Goal: Task Accomplishment & Management: Manage account settings

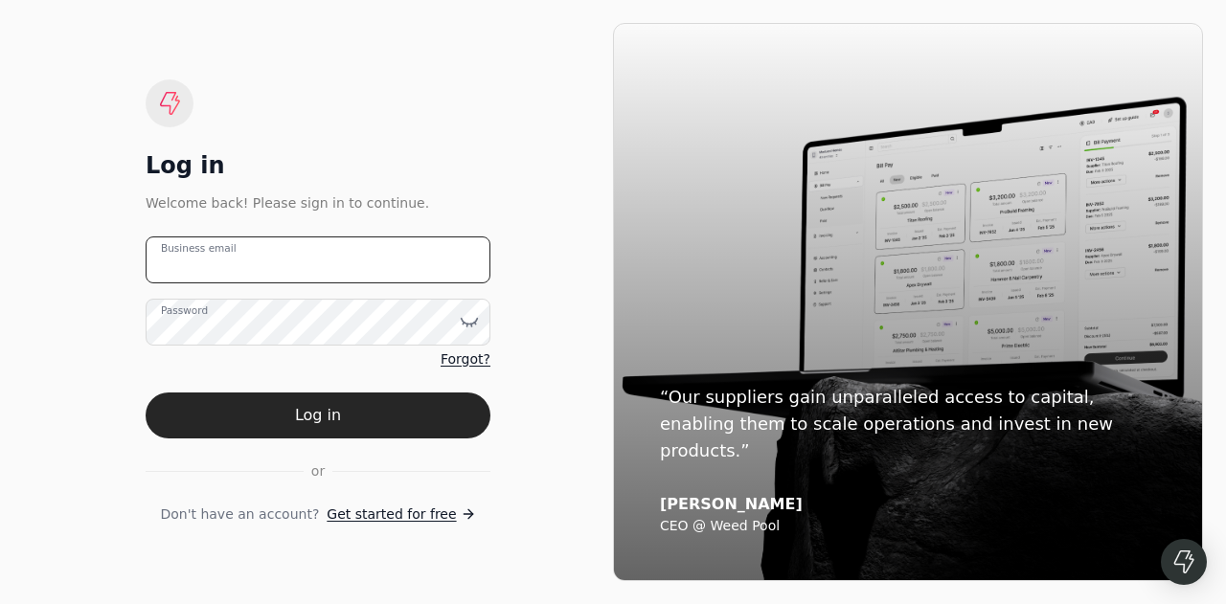
click at [268, 267] on email "Business email" at bounding box center [318, 260] width 345 height 47
type email "[EMAIL_ADDRESS][DOMAIN_NAME]"
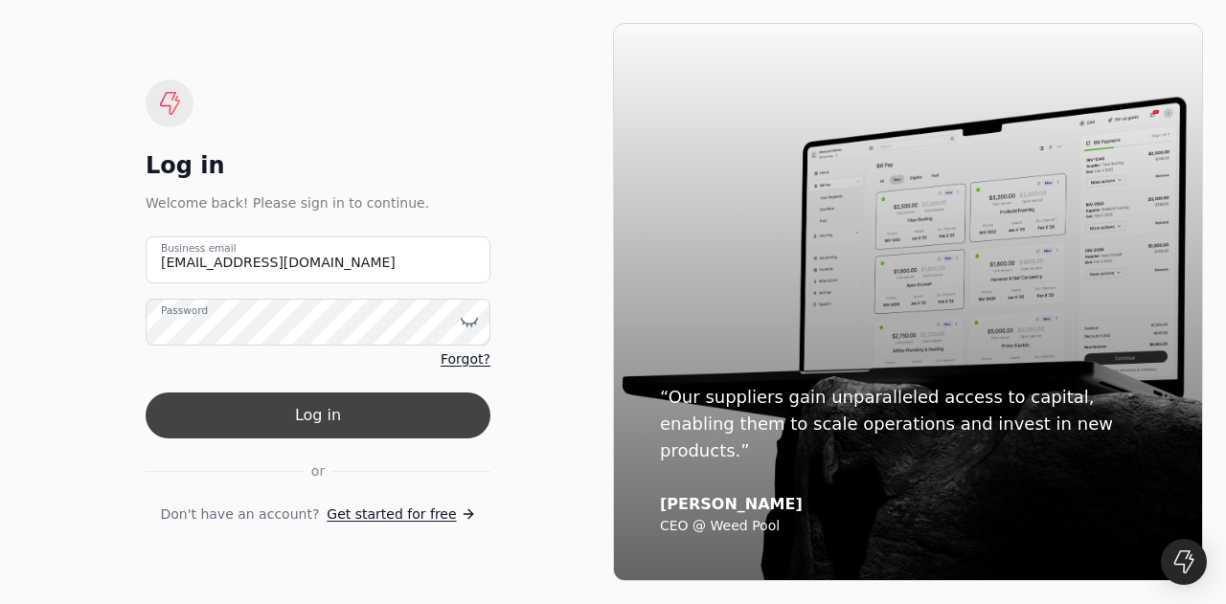
click at [287, 421] on button "Log in" at bounding box center [318, 416] width 345 height 46
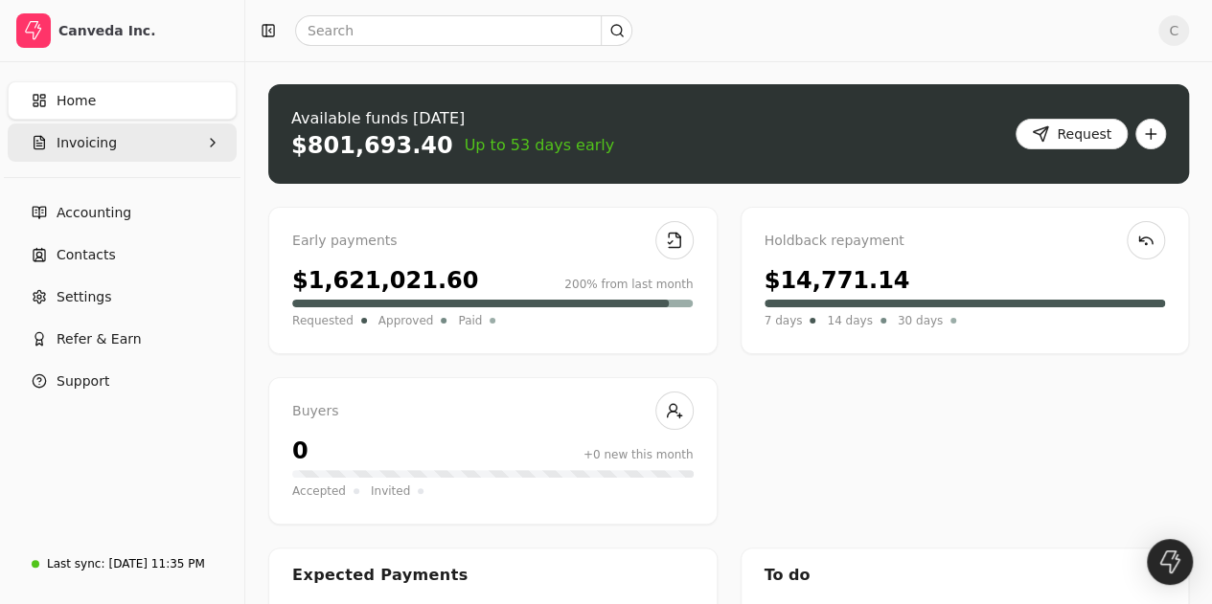
click at [129, 144] on button "Invoicing" at bounding box center [122, 143] width 229 height 38
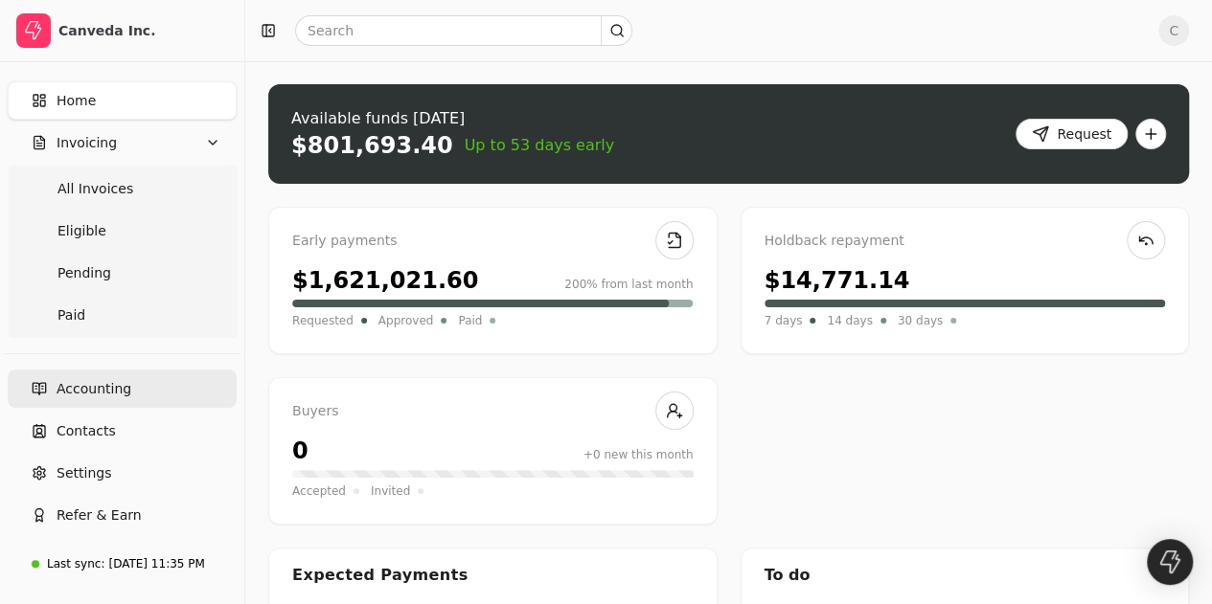
click at [111, 380] on span "Accounting" at bounding box center [94, 389] width 75 height 20
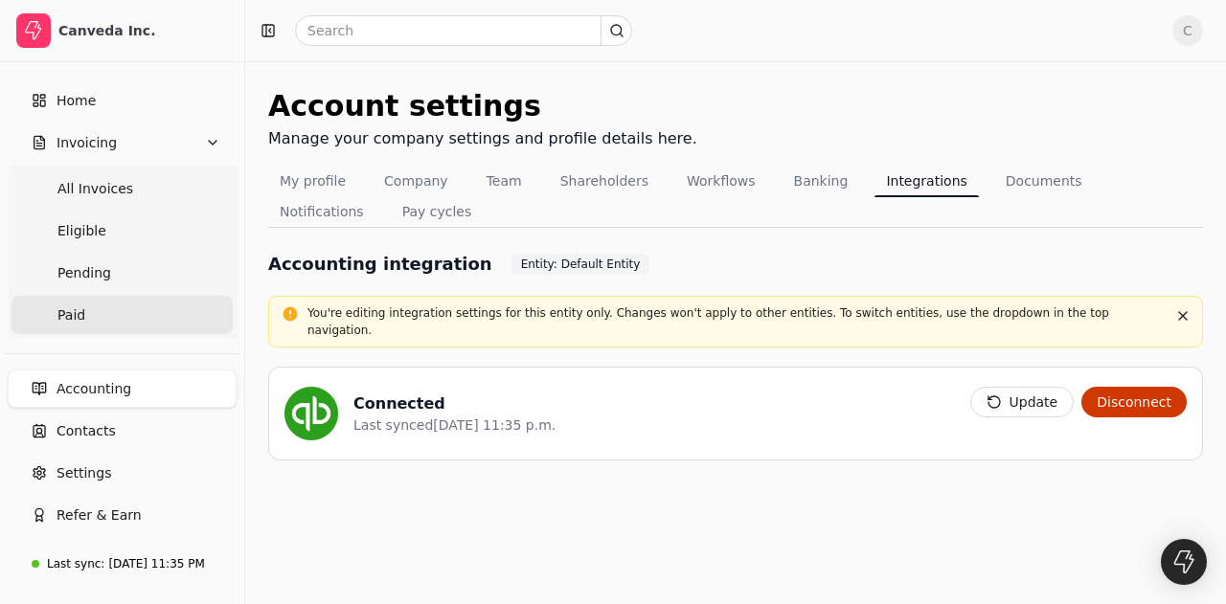
click at [100, 305] on link "Paid" at bounding box center [121, 315] width 221 height 38
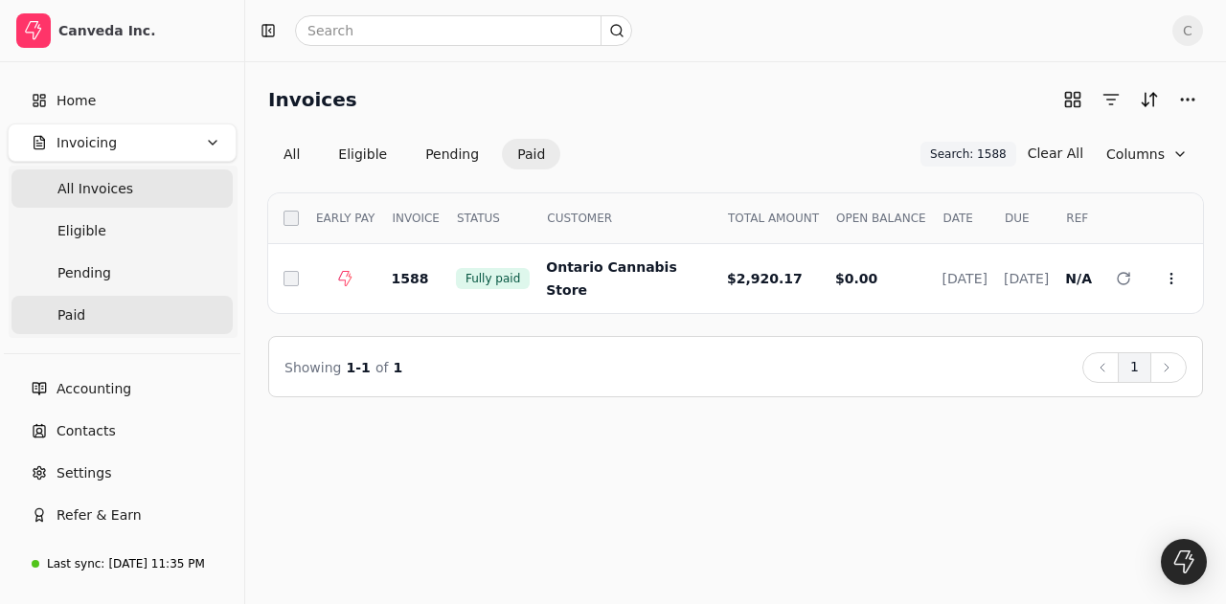
click at [123, 191] on span "All Invoices" at bounding box center [95, 189] width 76 height 20
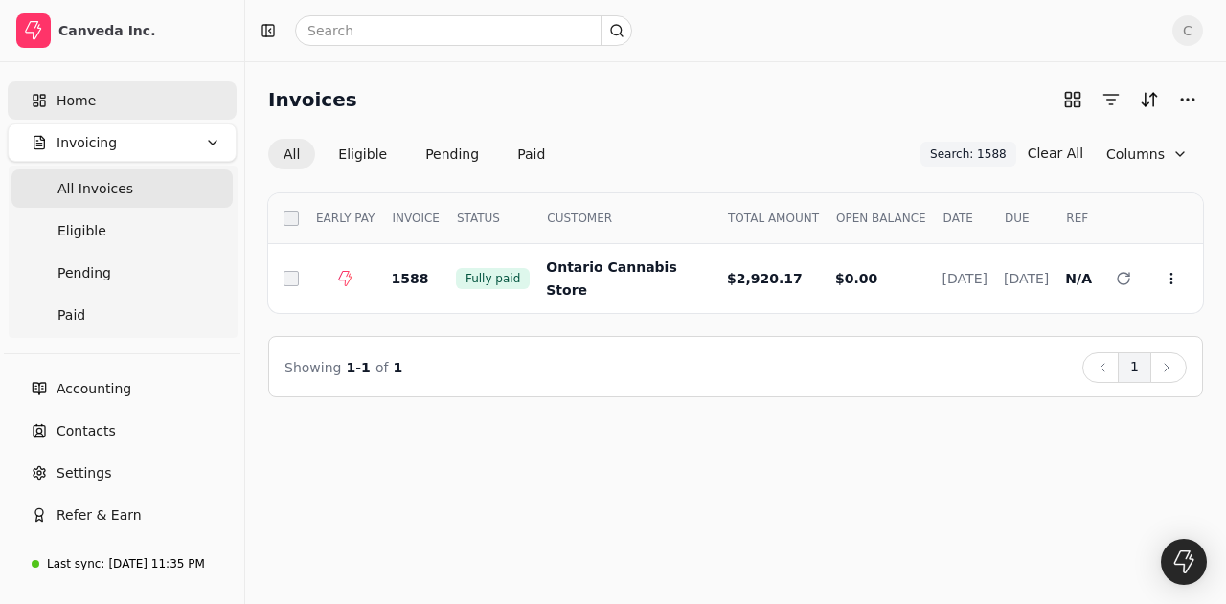
click at [112, 118] on link "Home" at bounding box center [122, 100] width 229 height 38
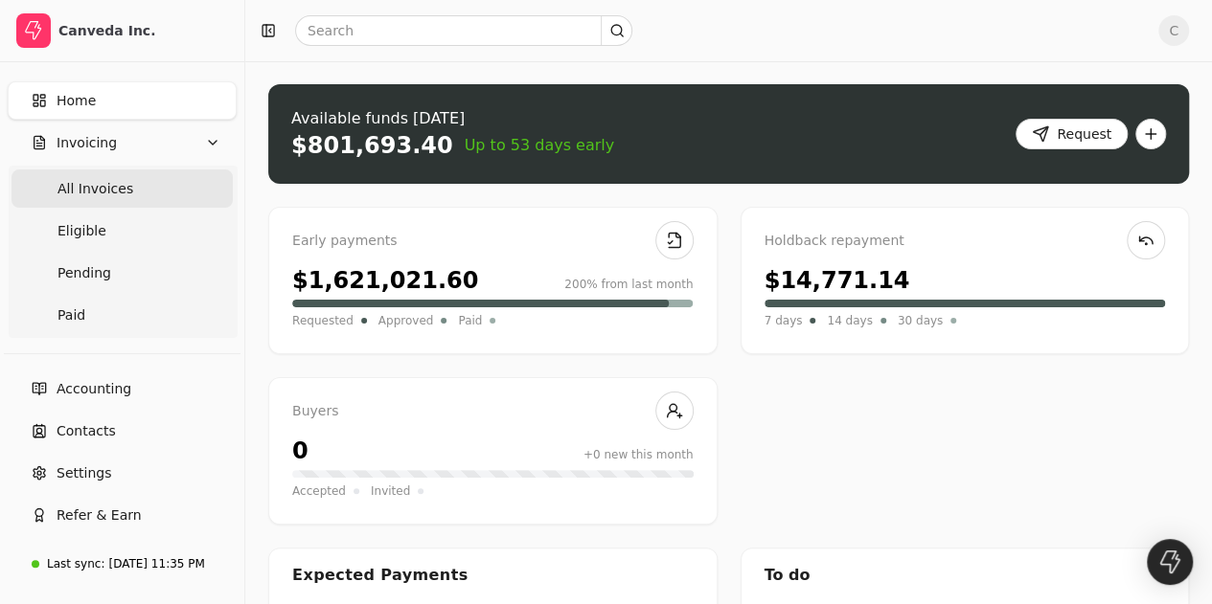
click at [134, 193] on Invoices "All Invoices" at bounding box center [121, 189] width 221 height 38
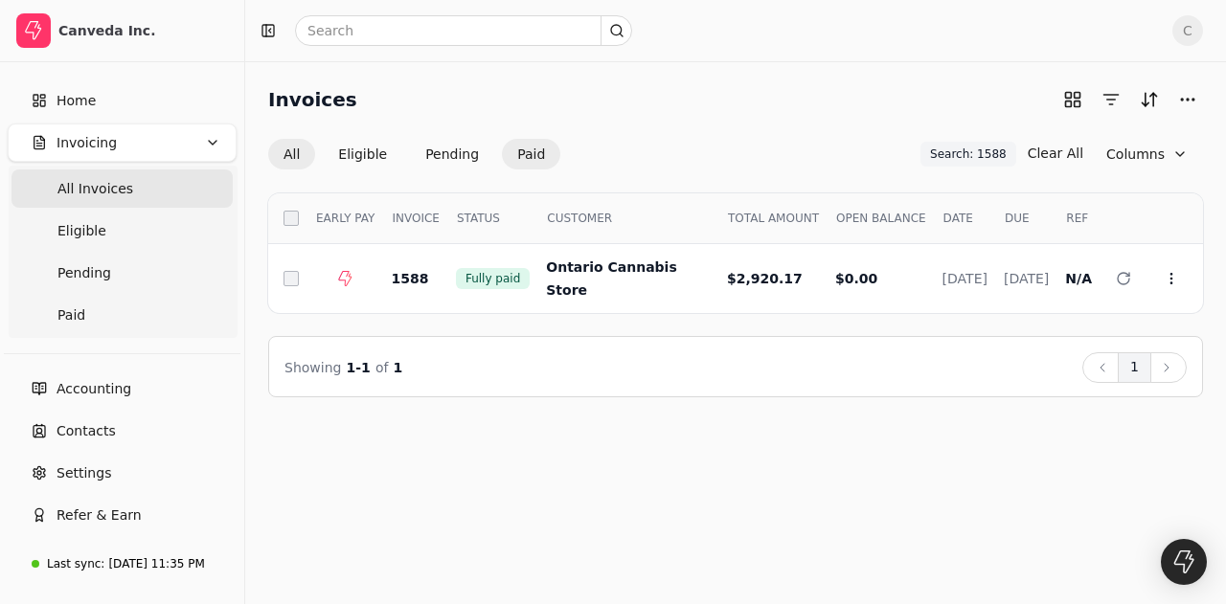
click at [530, 153] on button "Paid" at bounding box center [531, 154] width 58 height 31
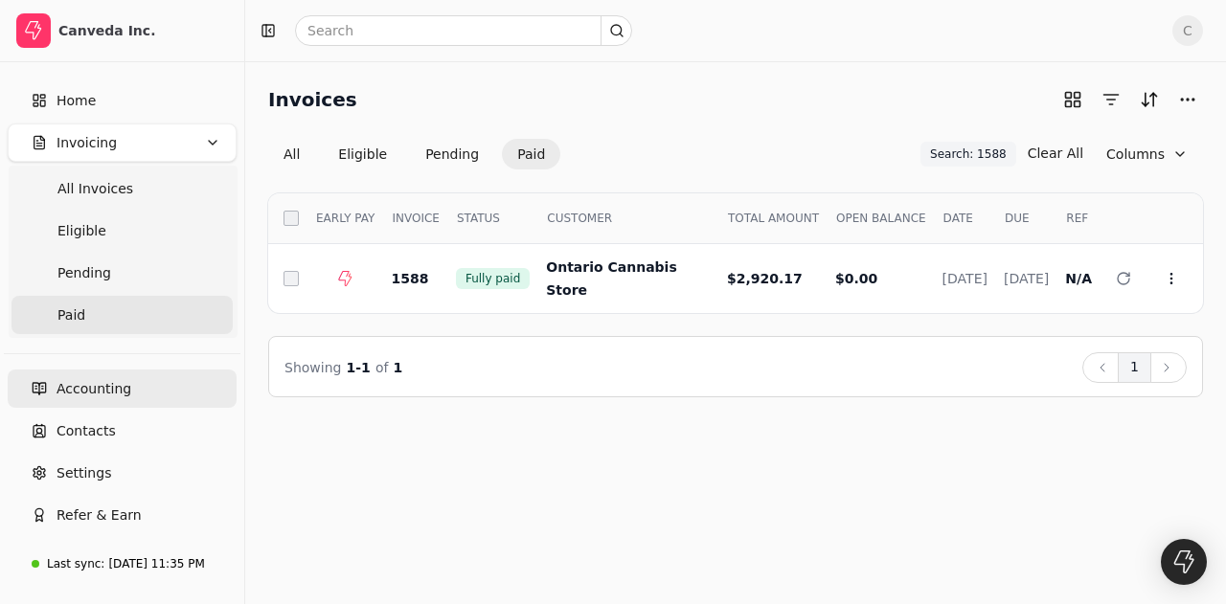
scroll to position [56, 0]
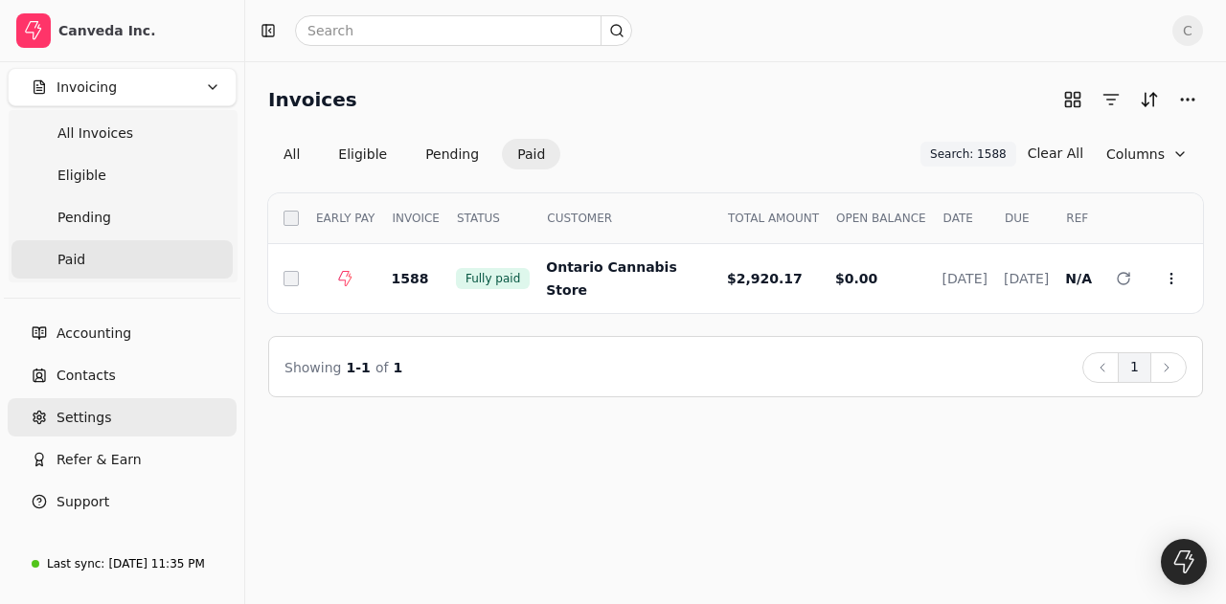
click at [78, 416] on span "Settings" at bounding box center [84, 418] width 55 height 20
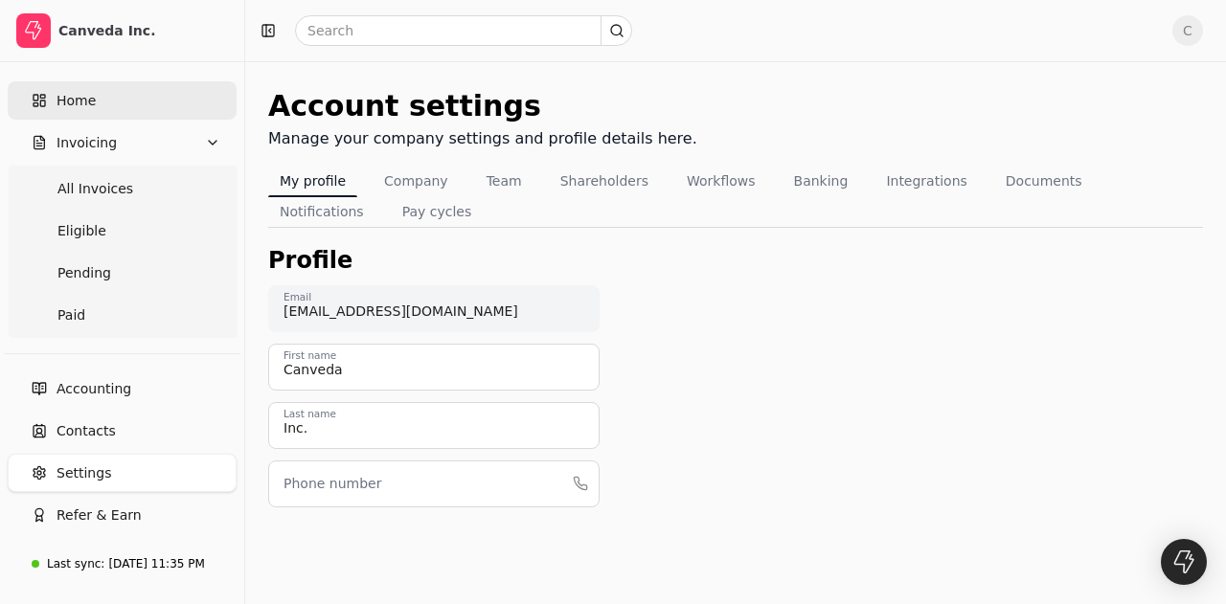
click at [102, 99] on link "Home" at bounding box center [122, 100] width 229 height 38
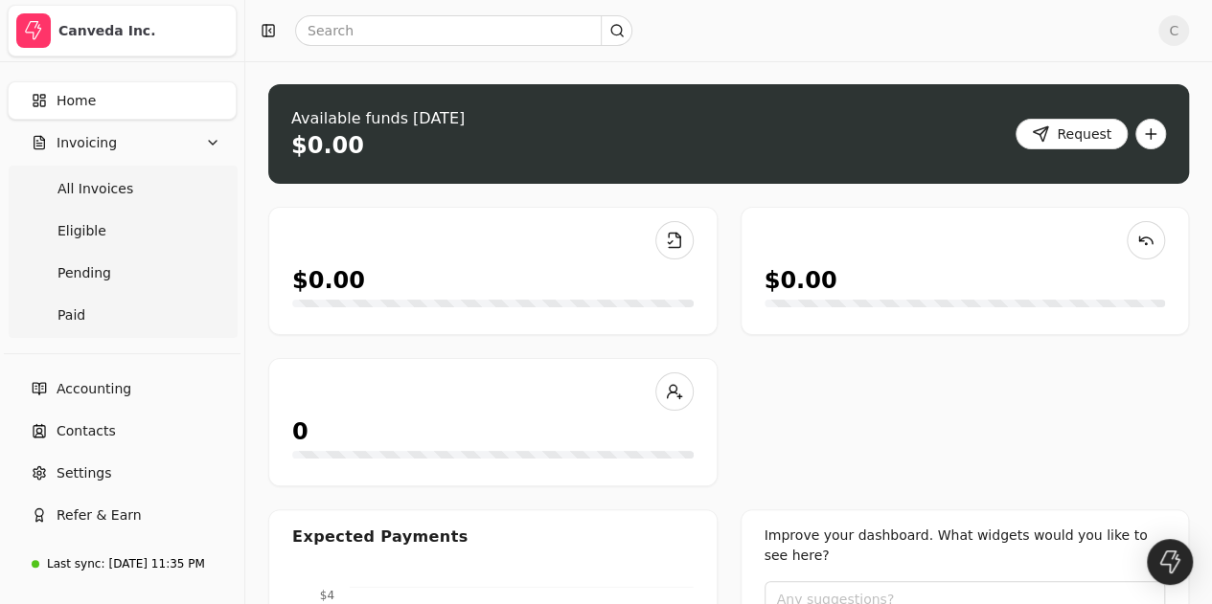
click at [130, 28] on div "Canveda Inc." at bounding box center [143, 30] width 170 height 19
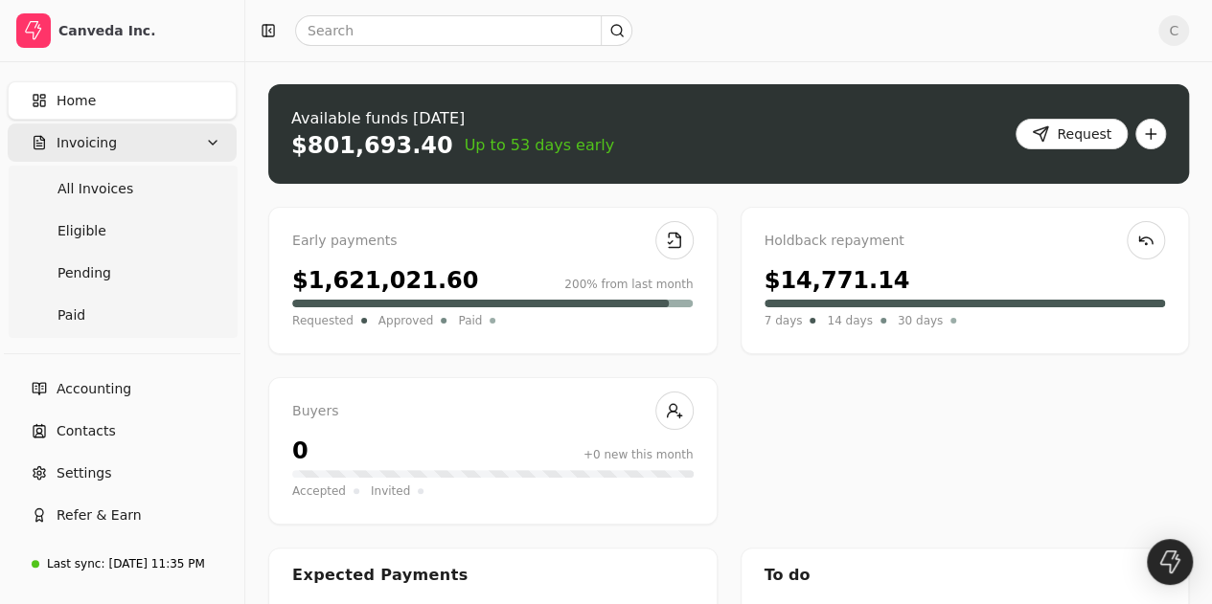
click at [205, 148] on icon "button" at bounding box center [212, 142] width 15 height 15
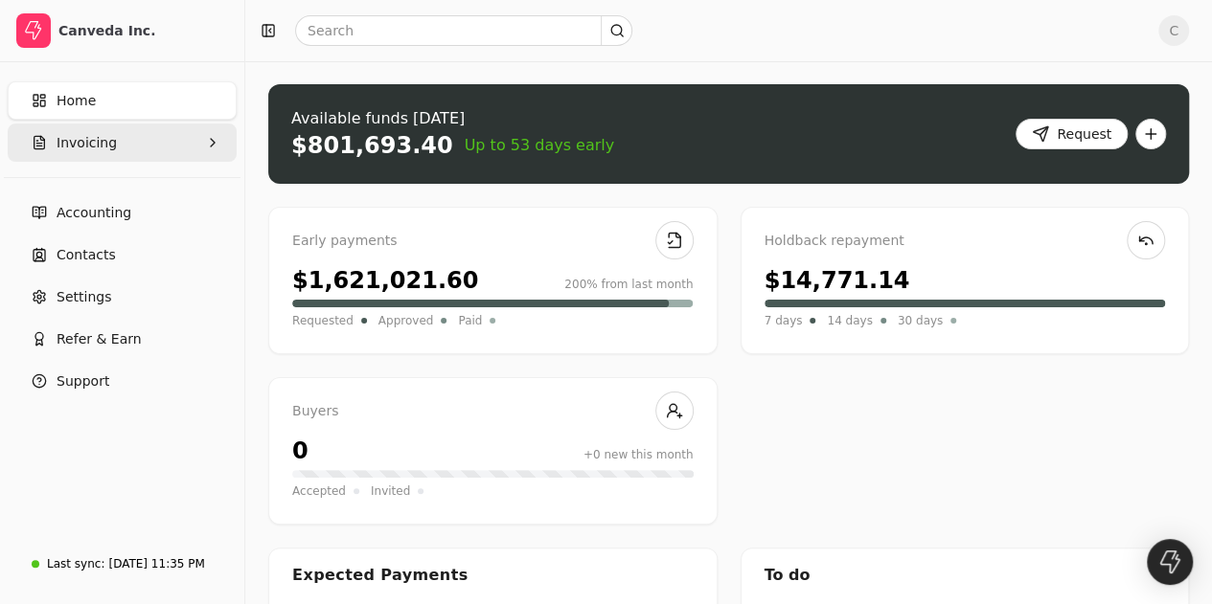
click at [205, 142] on icon "button" at bounding box center [212, 142] width 15 height 15
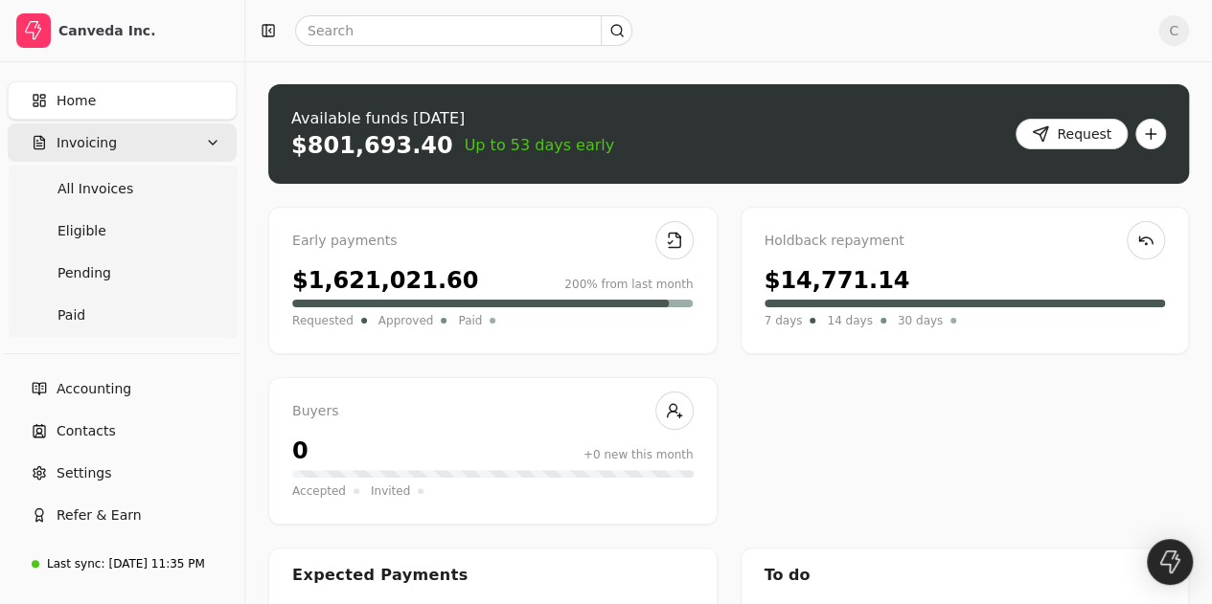
click at [121, 147] on button "Invoicing" at bounding box center [122, 143] width 229 height 38
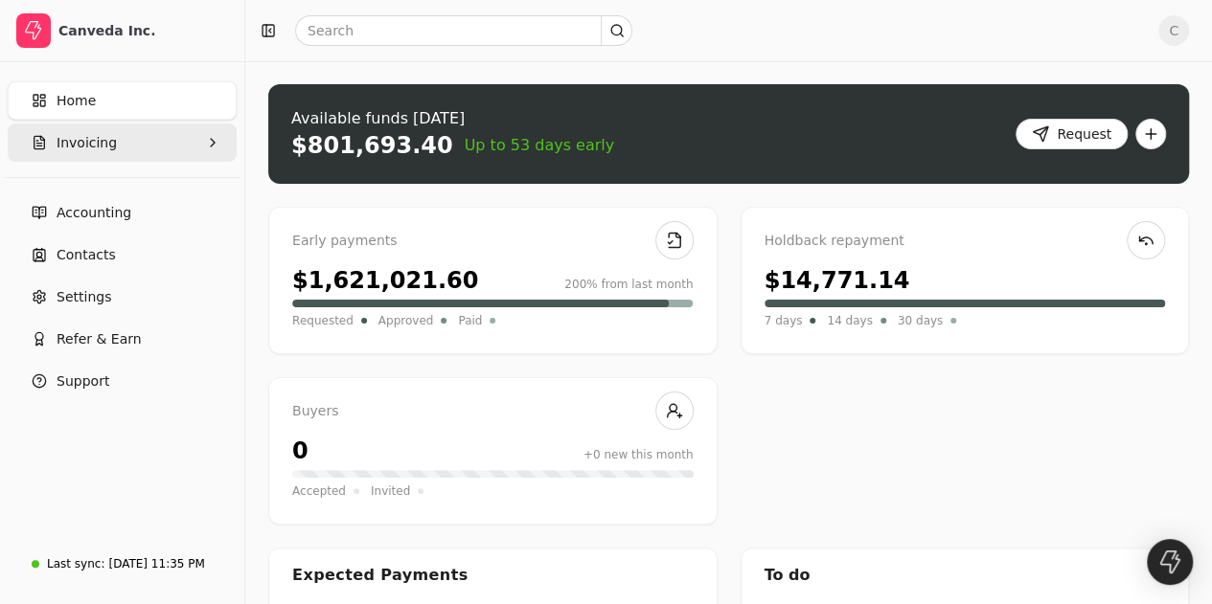
click at [197, 147] on button "Invoicing" at bounding box center [122, 143] width 229 height 38
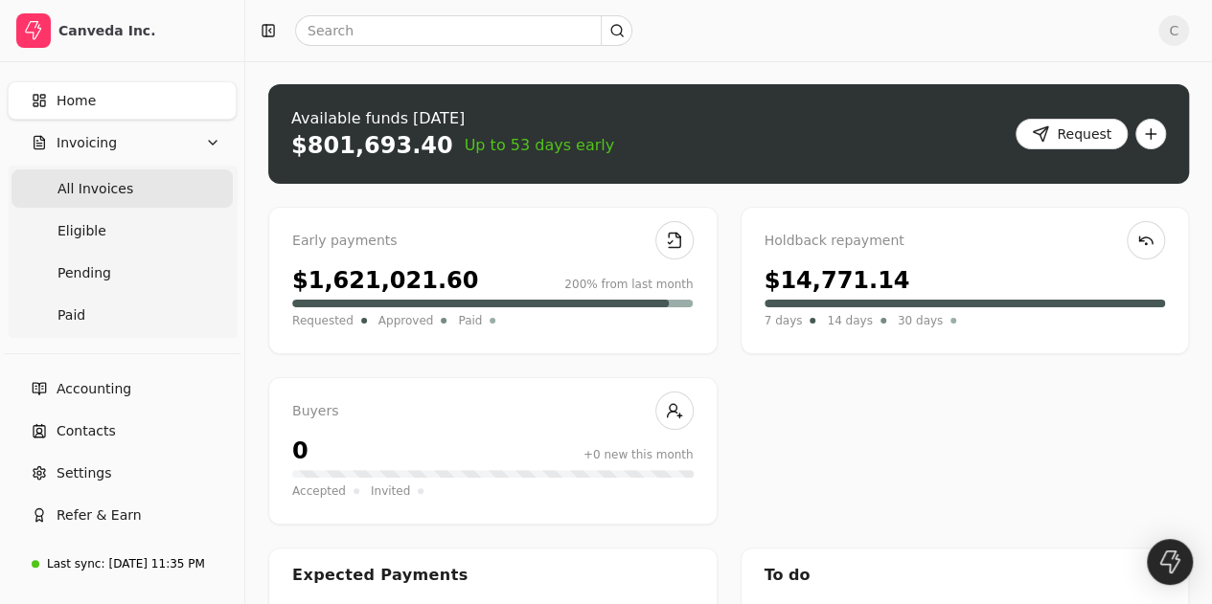
click at [126, 196] on Invoices "All Invoices" at bounding box center [121, 189] width 221 height 38
click at [98, 193] on span "All Invoices" at bounding box center [95, 189] width 76 height 20
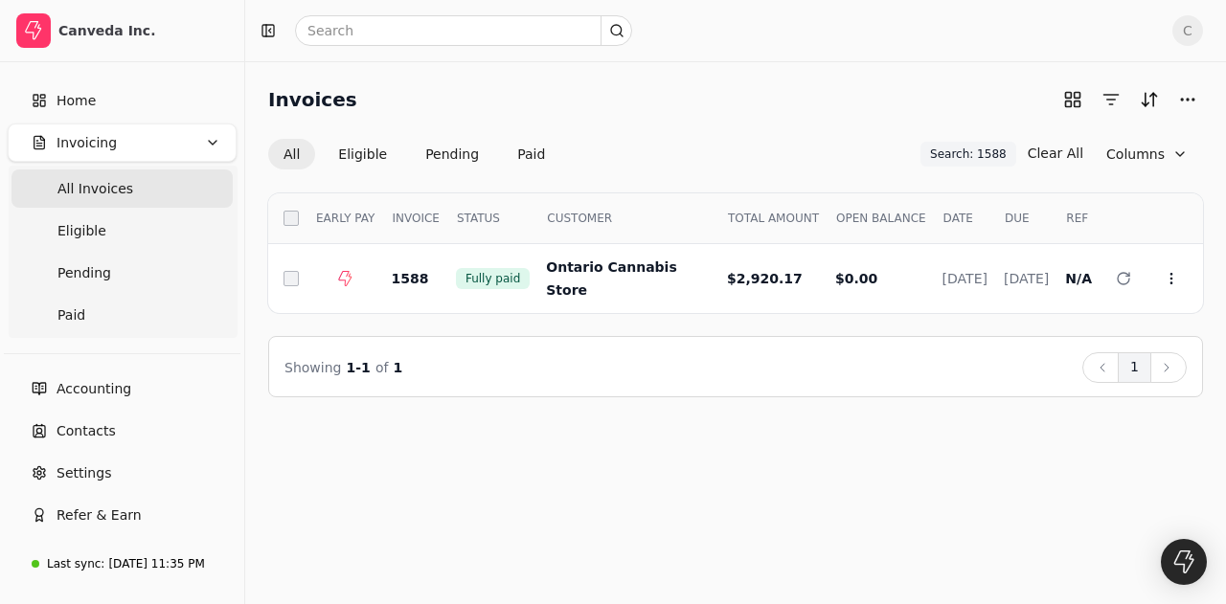
click at [207, 140] on button "Invoicing" at bounding box center [122, 143] width 229 height 38
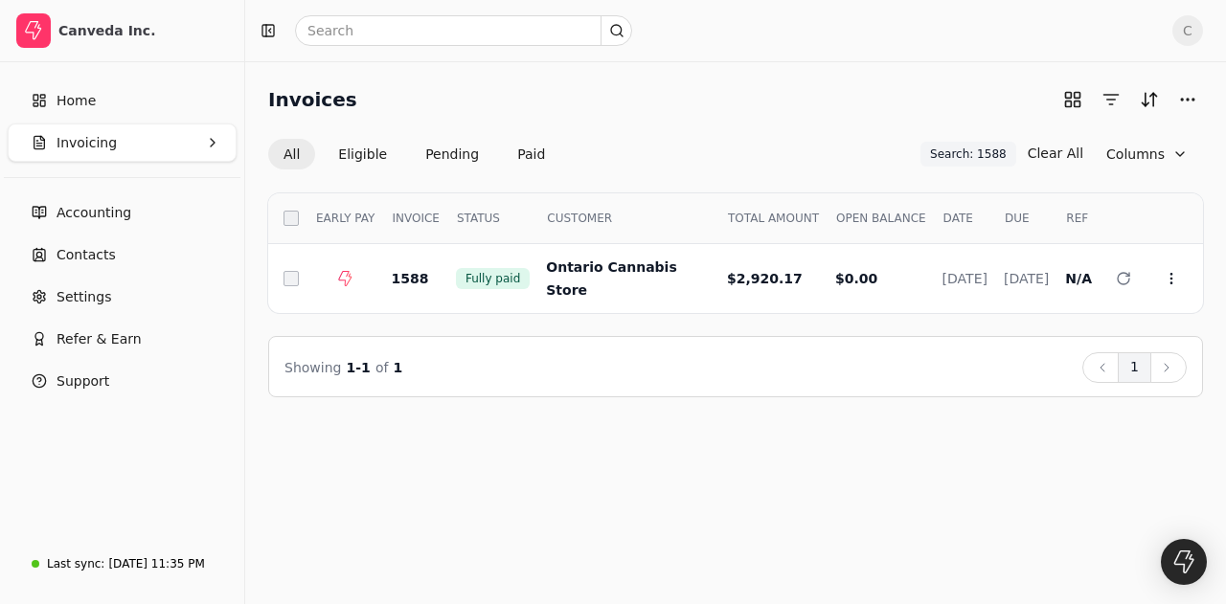
click at [194, 145] on button "Invoicing" at bounding box center [122, 143] width 229 height 38
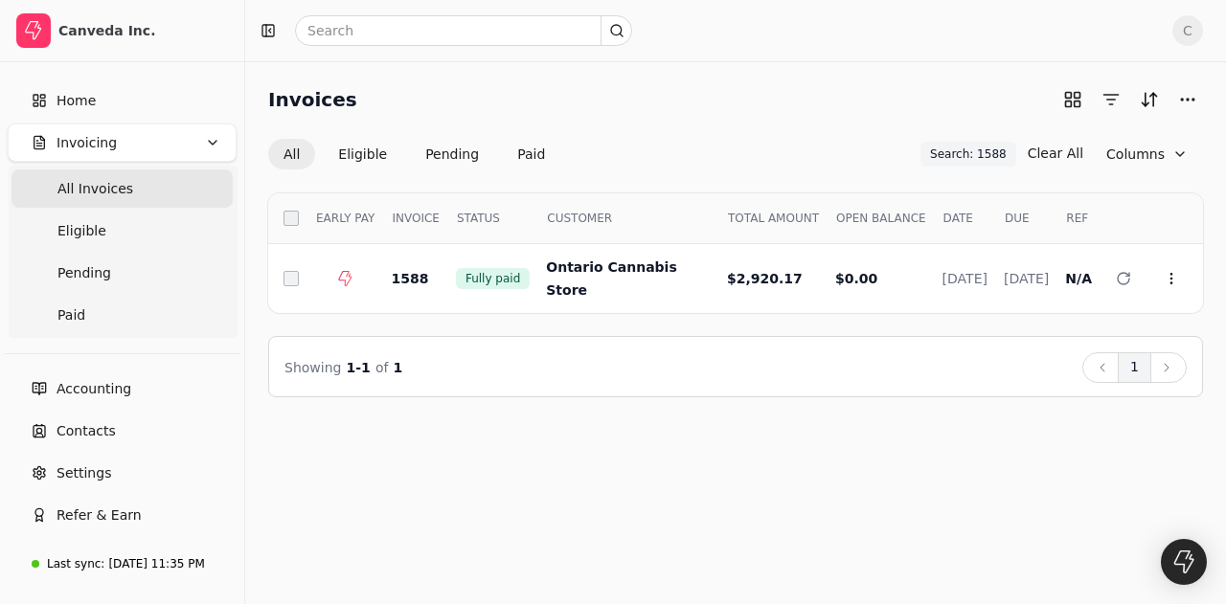
click at [1173, 28] on span "C" at bounding box center [1188, 30] width 31 height 31
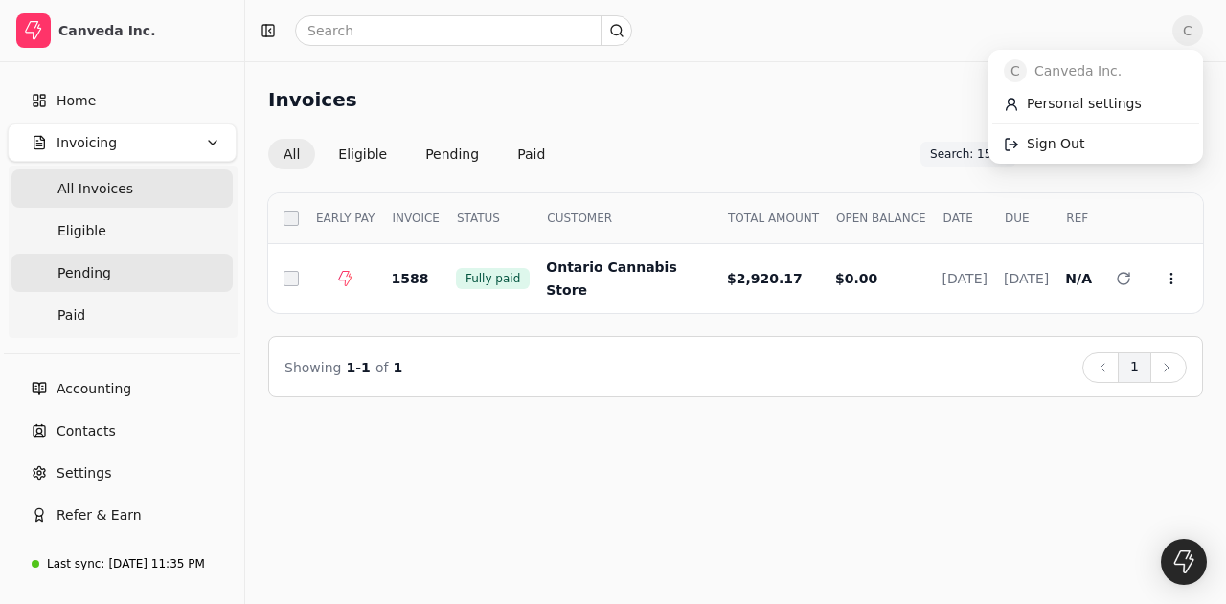
click at [98, 281] on span "Pending" at bounding box center [84, 273] width 54 height 20
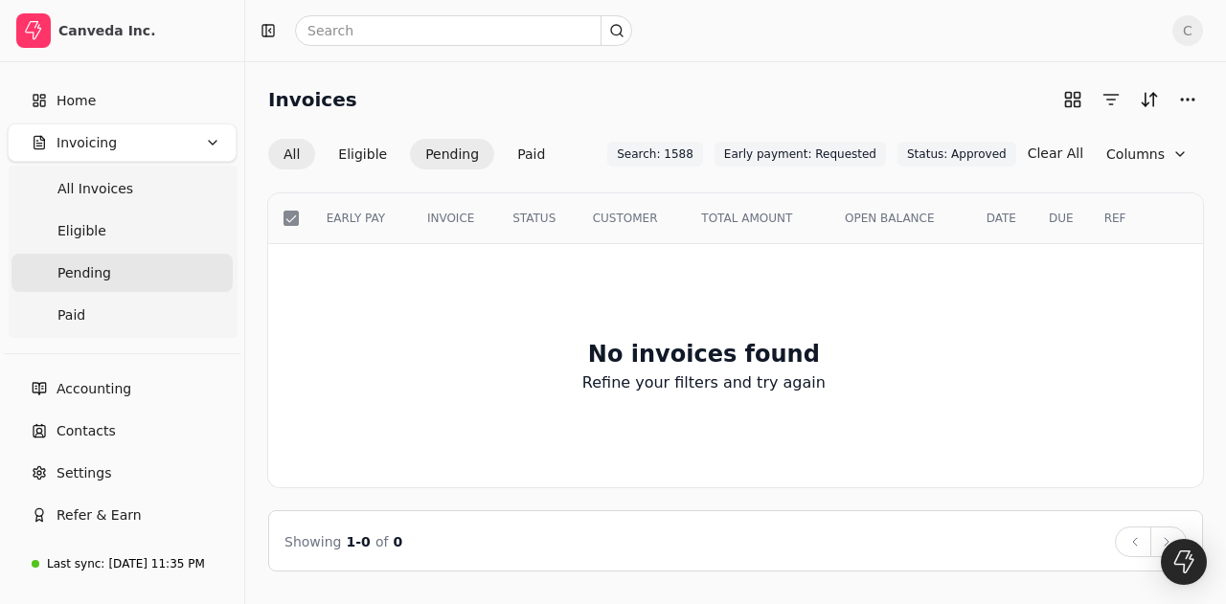
click at [297, 158] on button "All" at bounding box center [291, 154] width 47 height 31
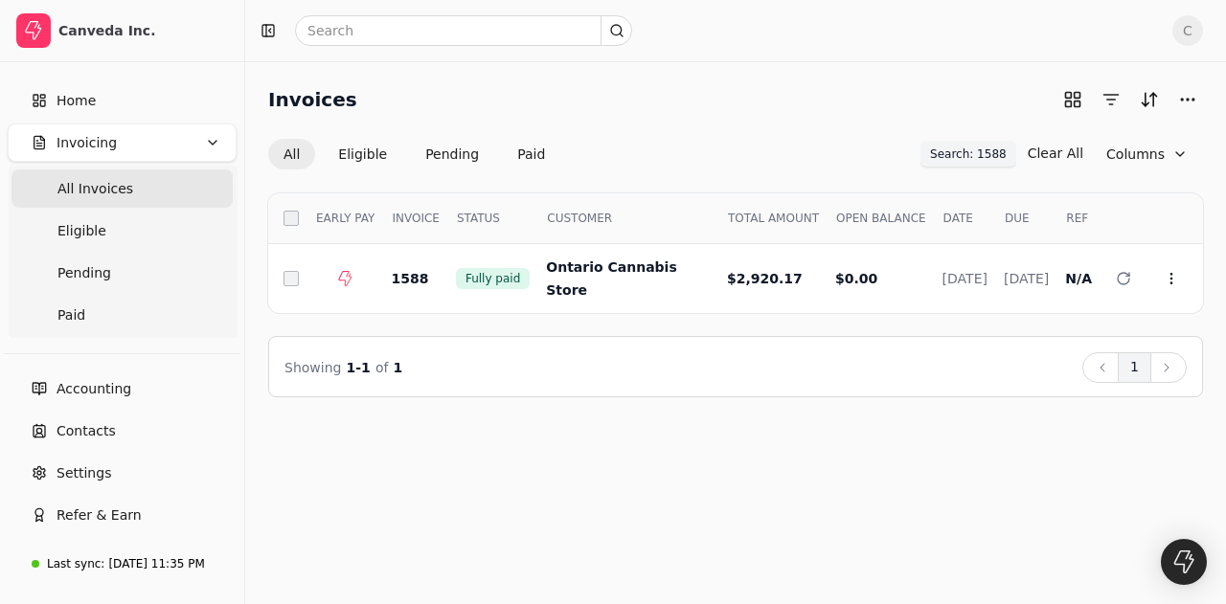
click at [991, 156] on span "Search: 1588" at bounding box center [968, 154] width 77 height 17
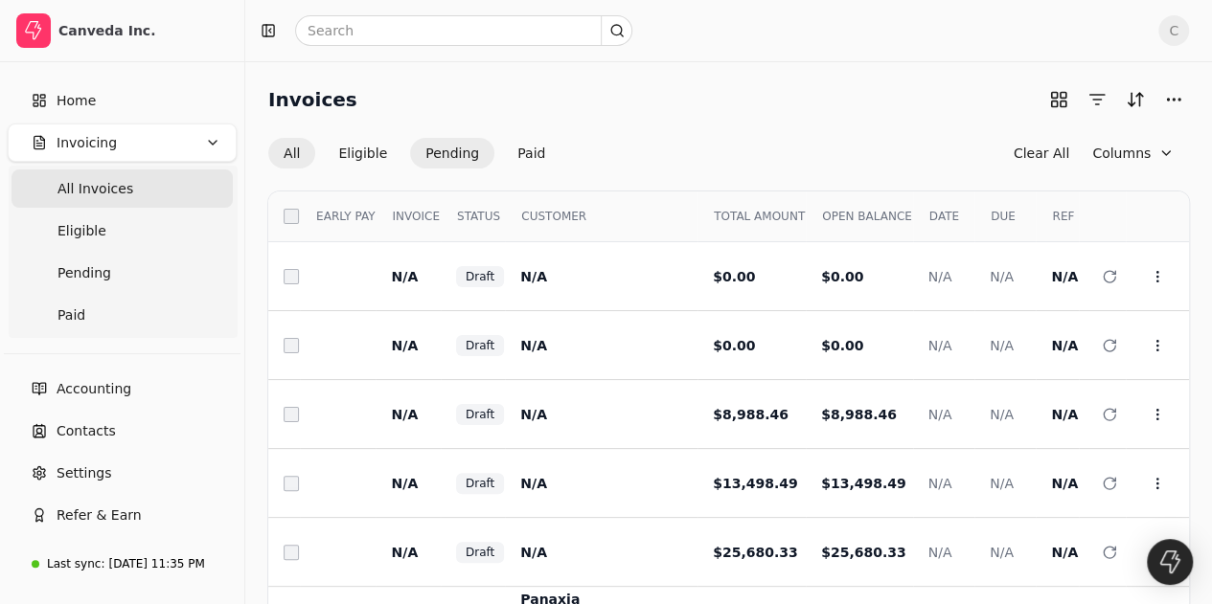
click at [439, 147] on button "Pending" at bounding box center [452, 153] width 84 height 31
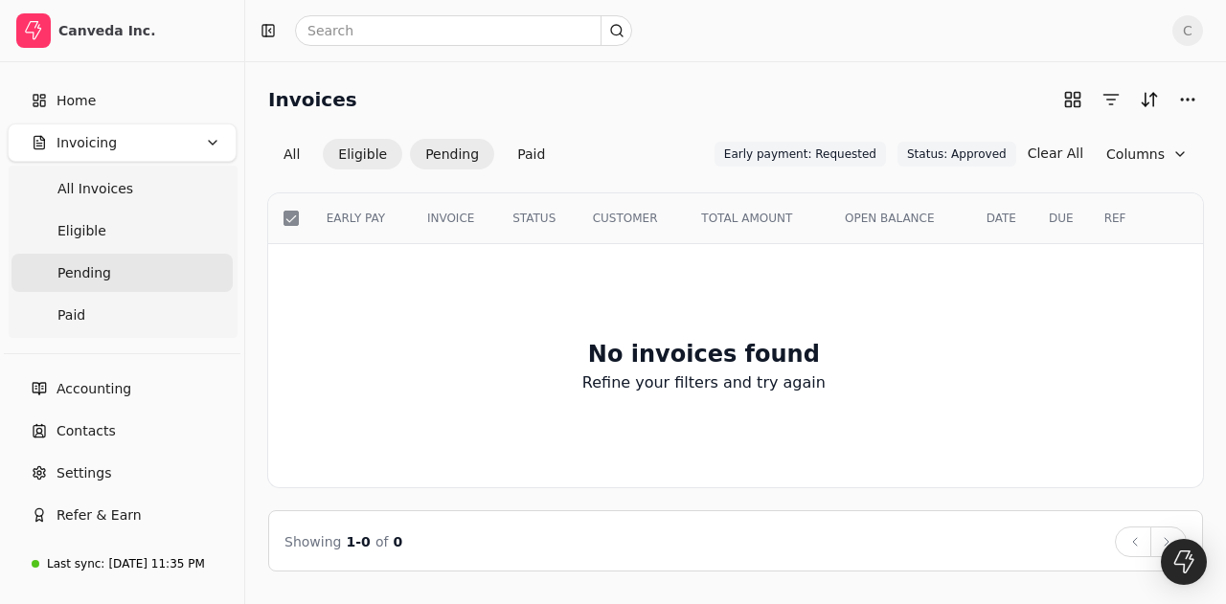
click at [381, 148] on button "Eligible" at bounding box center [363, 154] width 80 height 31
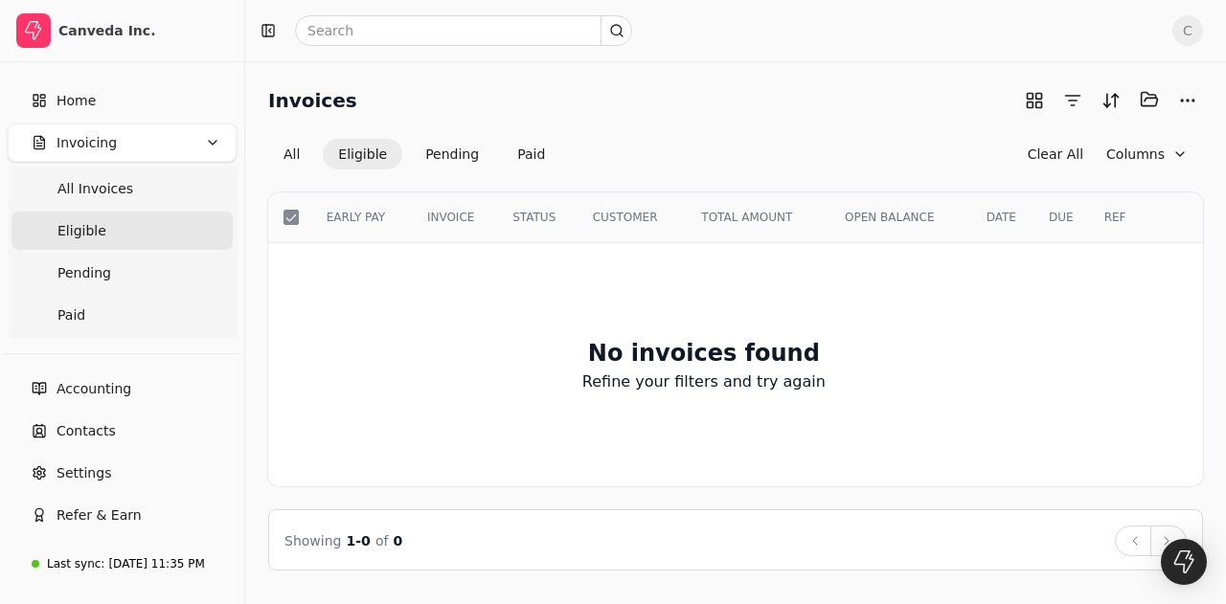
click at [557, 150] on div "All Eligible Pending Paid Clear All Columns" at bounding box center [735, 154] width 935 height 31
click at [523, 151] on button "Paid" at bounding box center [531, 154] width 58 height 31
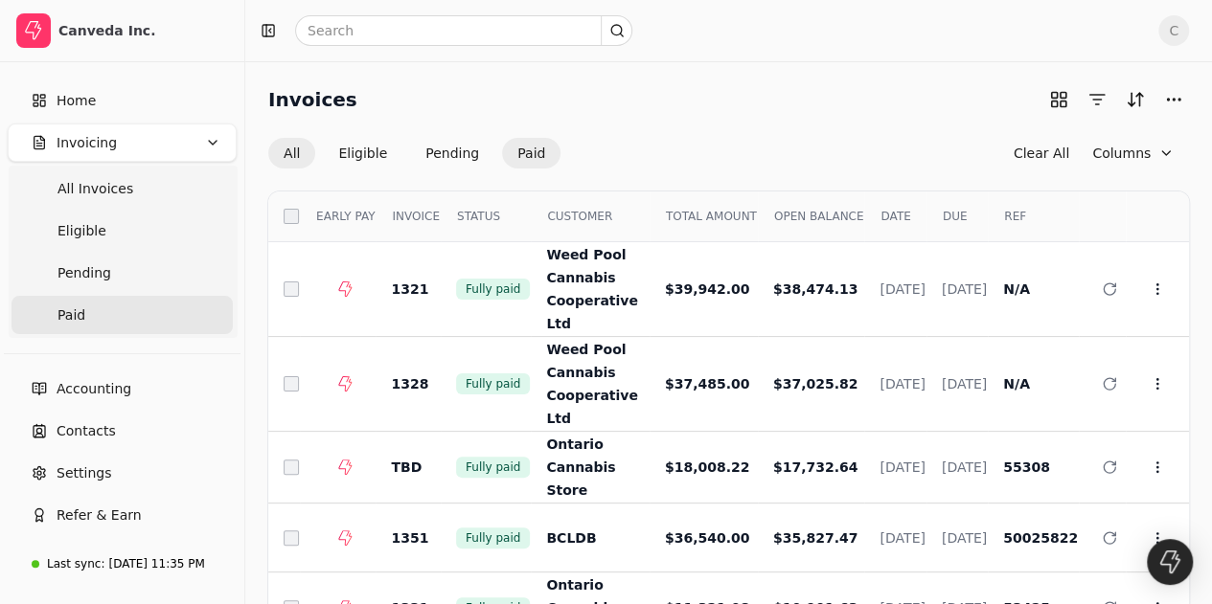
click at [287, 154] on button "All" at bounding box center [291, 153] width 47 height 31
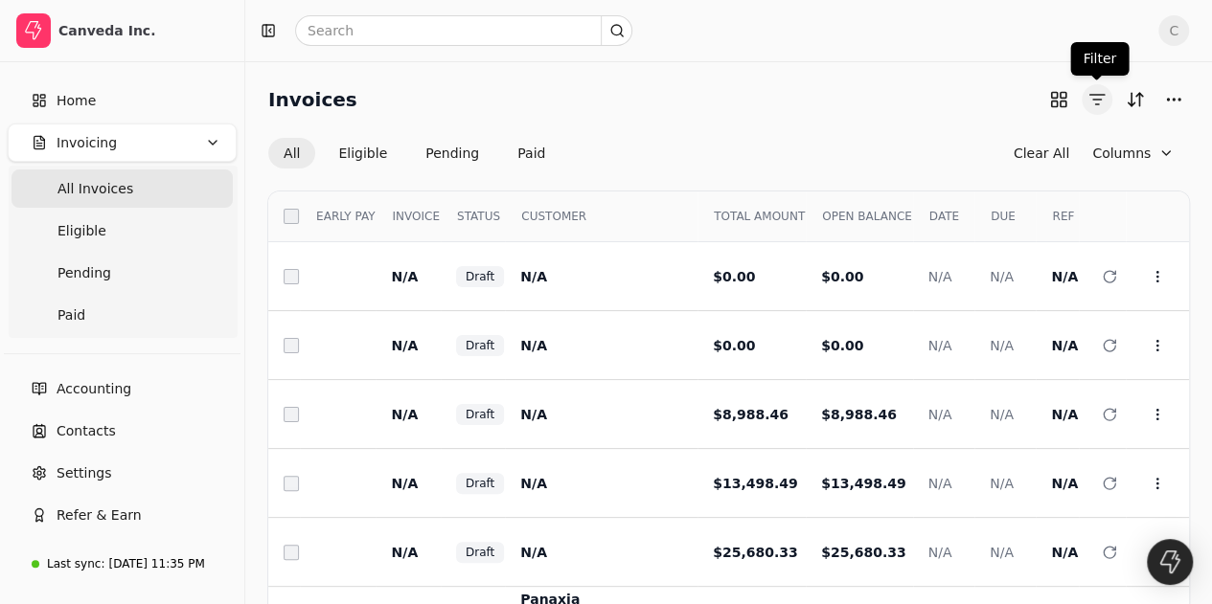
click at [1097, 100] on button "button" at bounding box center [1097, 99] width 31 height 31
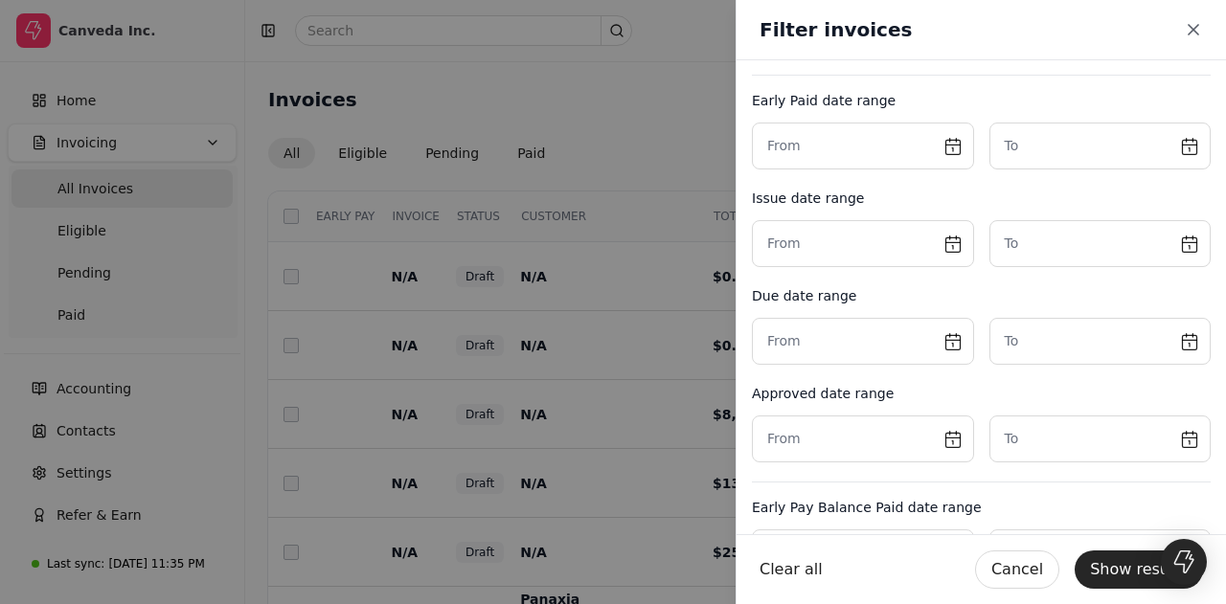
scroll to position [745, 0]
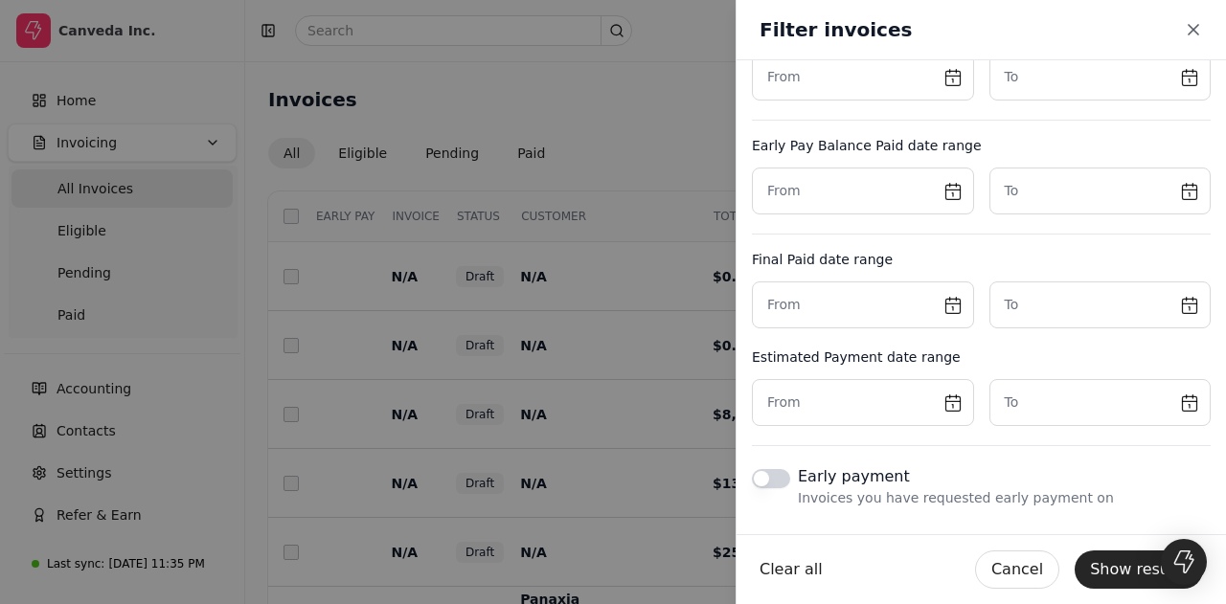
click at [761, 470] on payment "Early payment Invoices you have requested early payment on" at bounding box center [771, 478] width 38 height 19
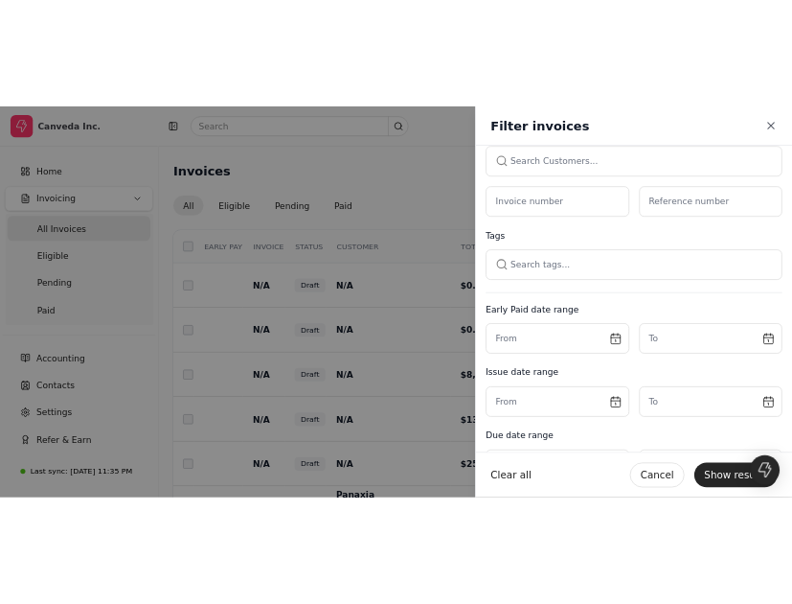
scroll to position [0, 0]
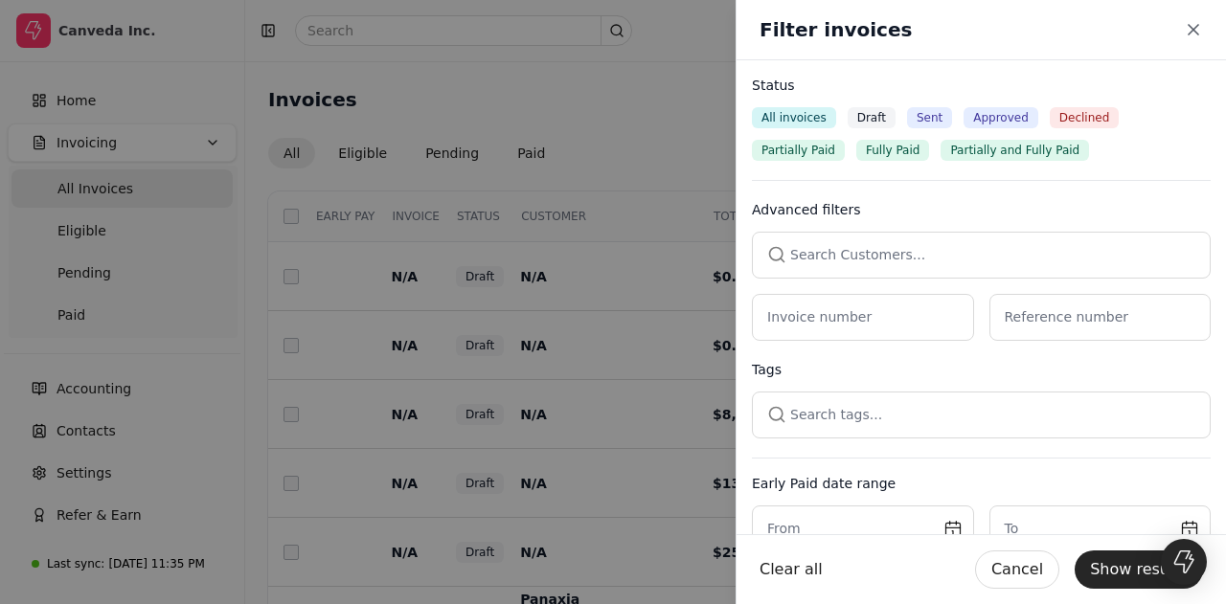
click at [810, 154] on span "Partially Paid" at bounding box center [799, 150] width 74 height 17
click at [1116, 568] on button "Show results" at bounding box center [1139, 570] width 128 height 38
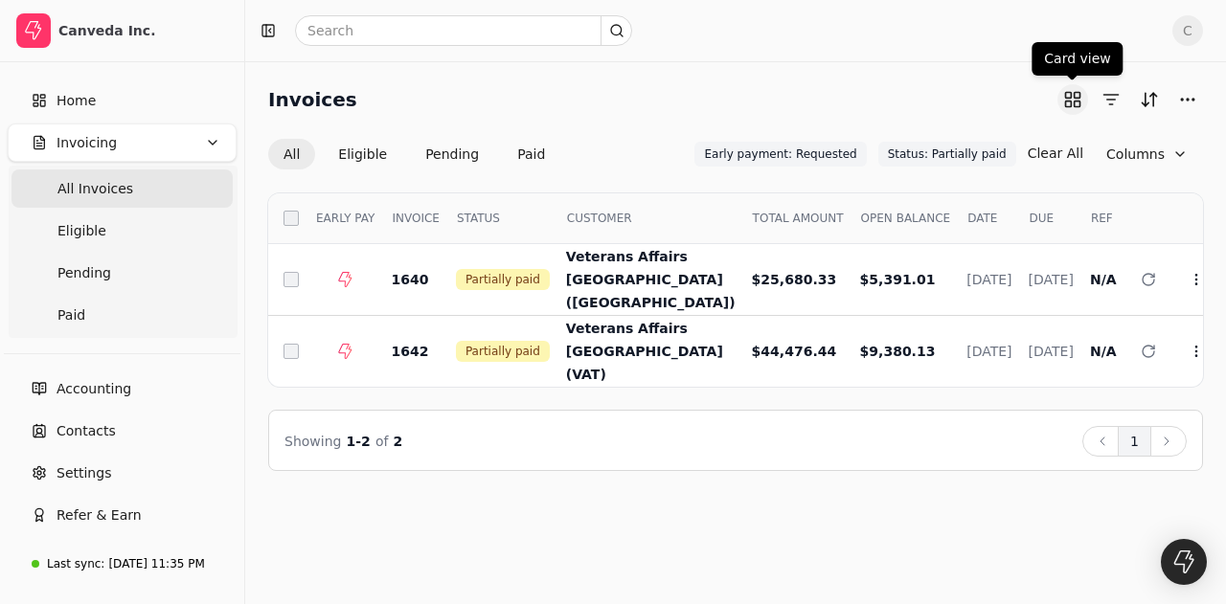
click at [1073, 99] on button "button" at bounding box center [1073, 99] width 31 height 31
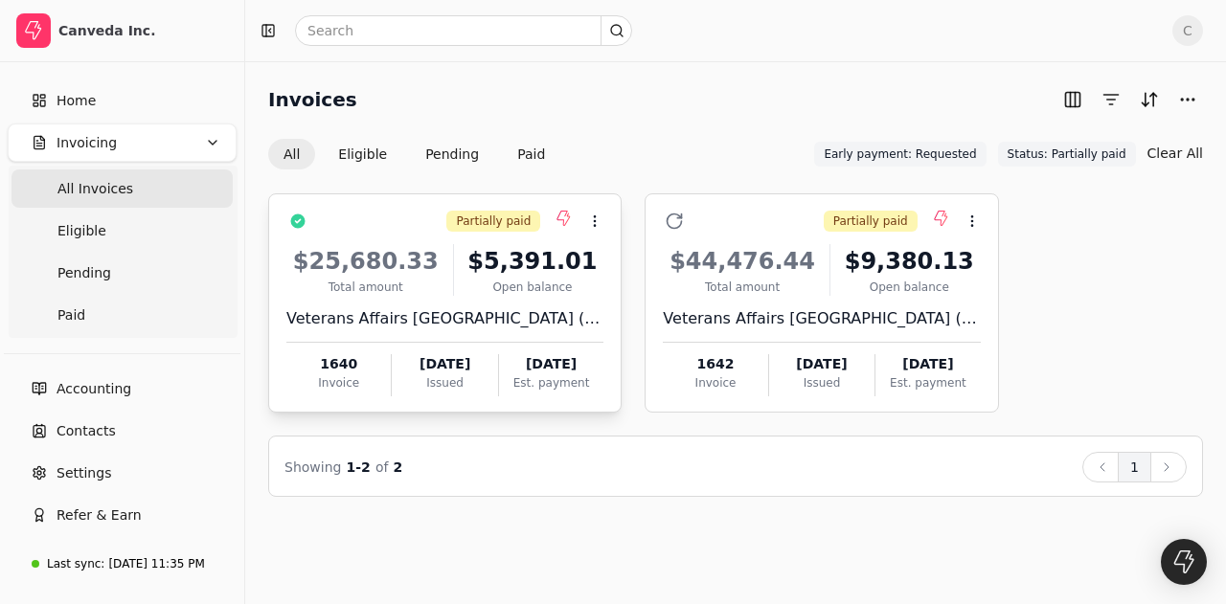
click at [420, 248] on div "$25,680.33" at bounding box center [365, 261] width 159 height 34
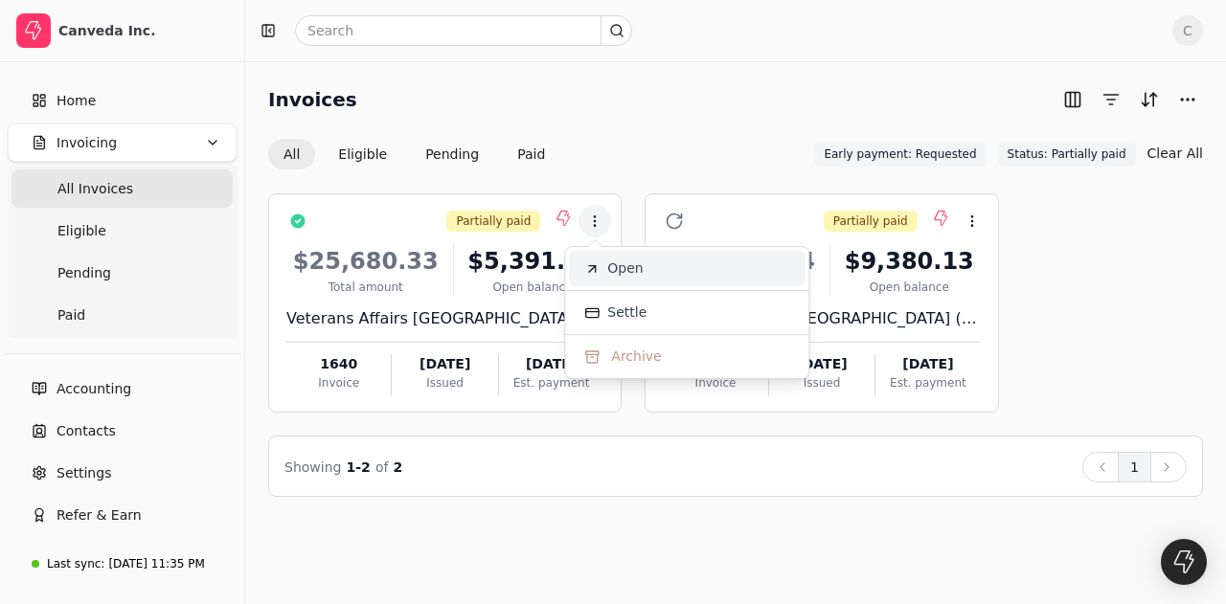
click at [663, 277] on li "Open" at bounding box center [687, 268] width 236 height 35
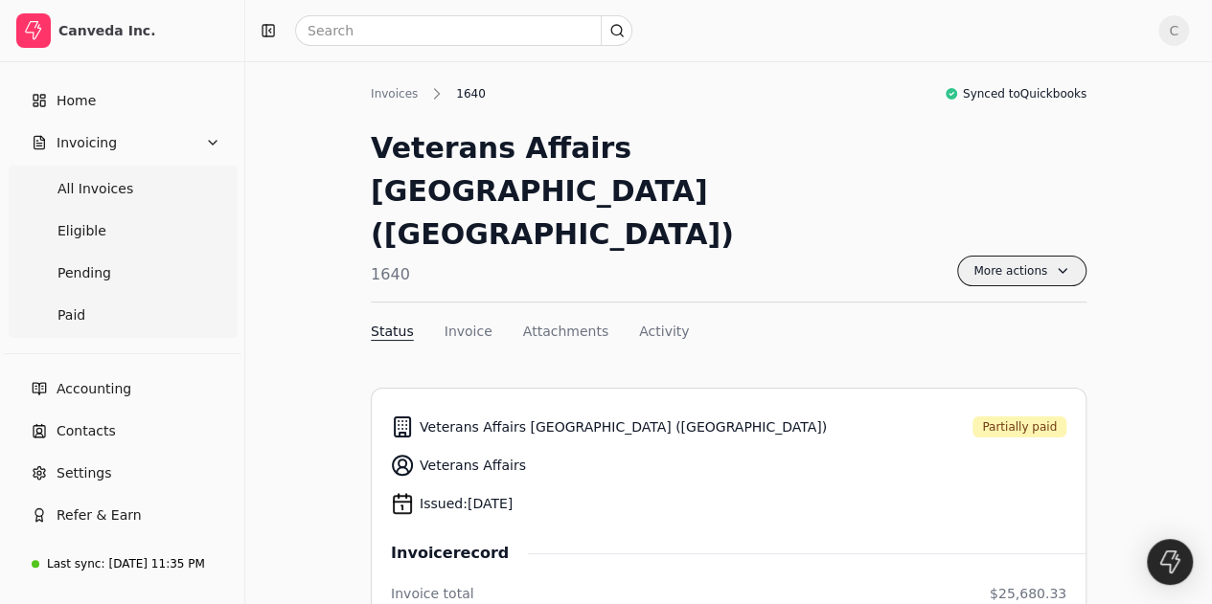
click at [1040, 256] on span "More actions" at bounding box center [1021, 271] width 129 height 31
click at [902, 265] on span "Settle" at bounding box center [903, 267] width 39 height 20
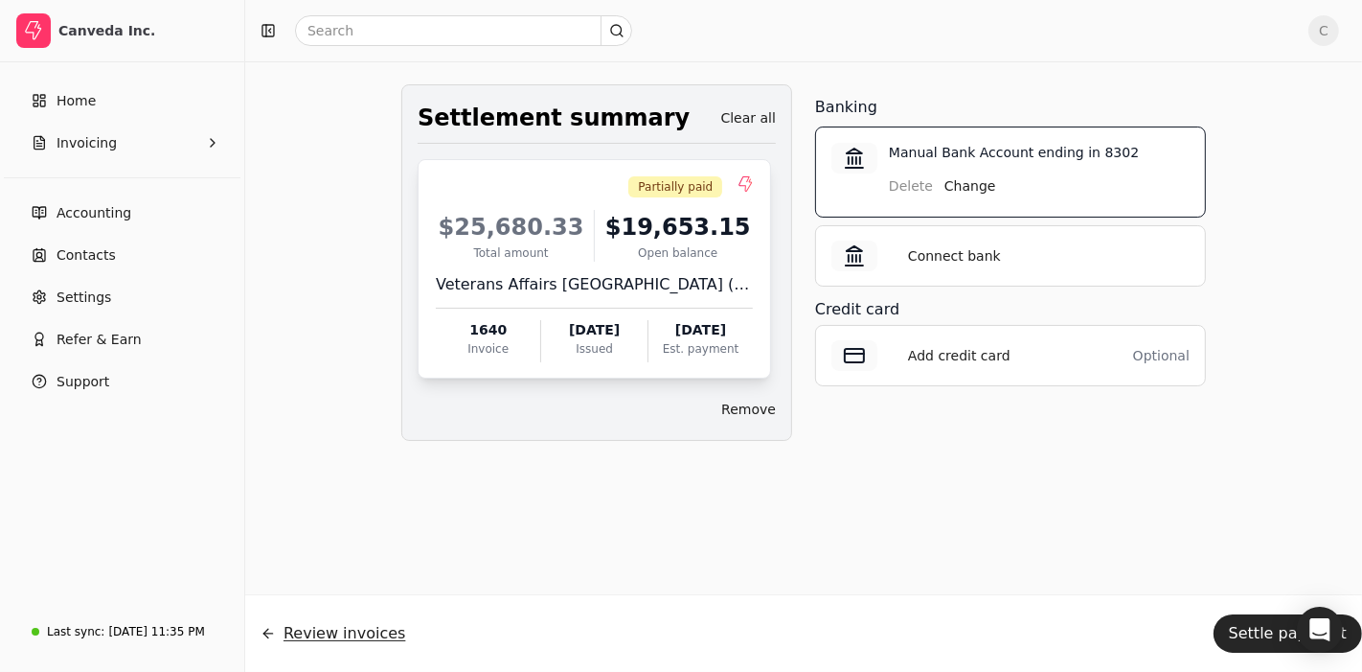
click at [344, 604] on button "Review invoices" at bounding box center [332, 633] width 175 height 46
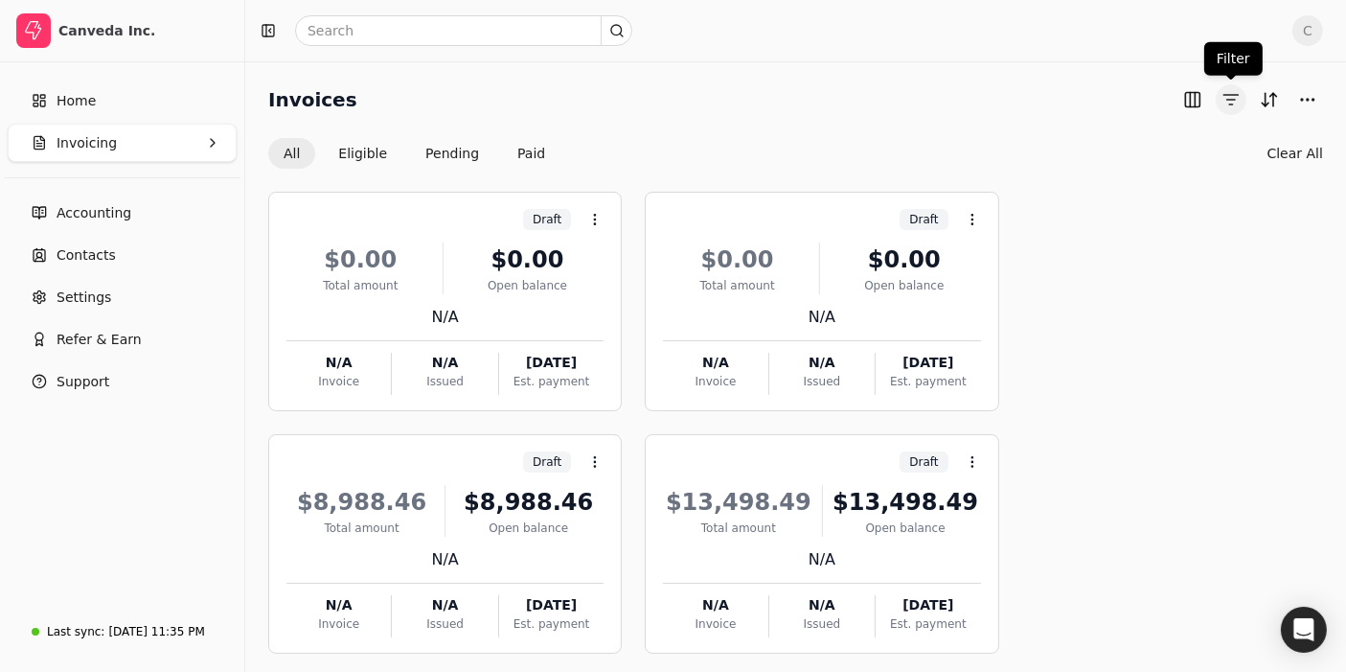
click at [1225, 100] on button "button" at bounding box center [1231, 99] width 31 height 31
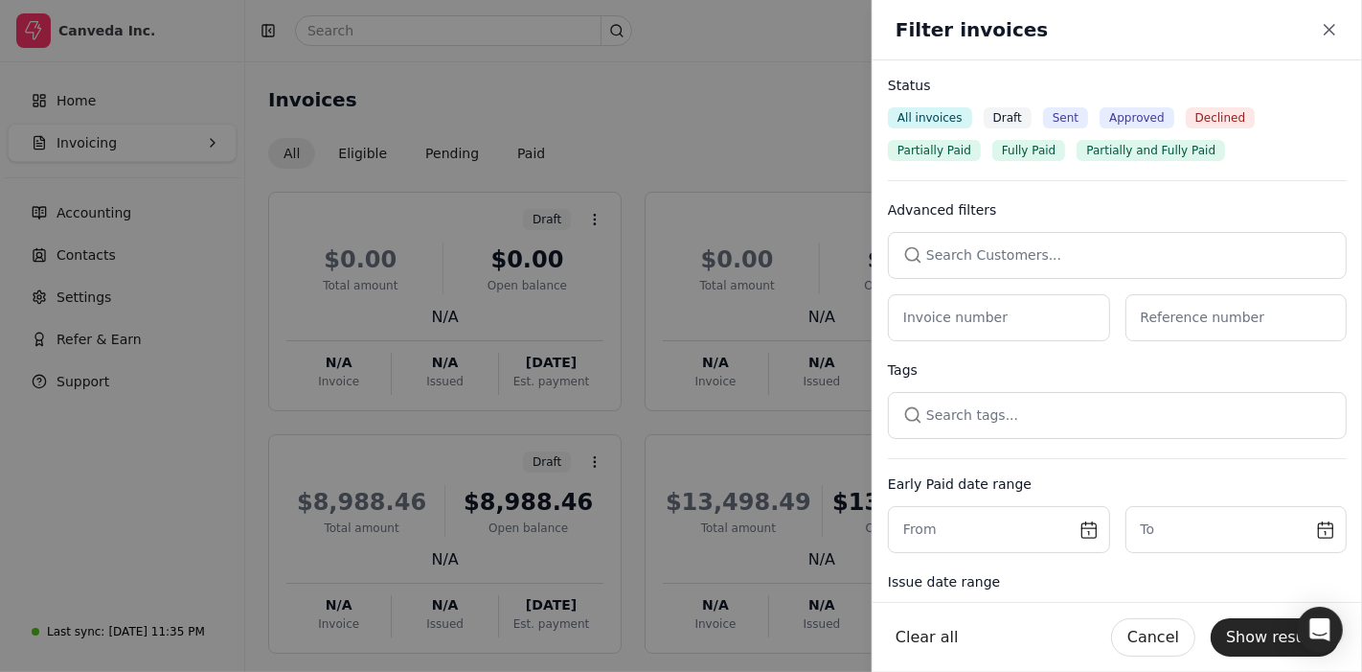
click at [930, 148] on span "Partially Paid" at bounding box center [935, 150] width 74 height 17
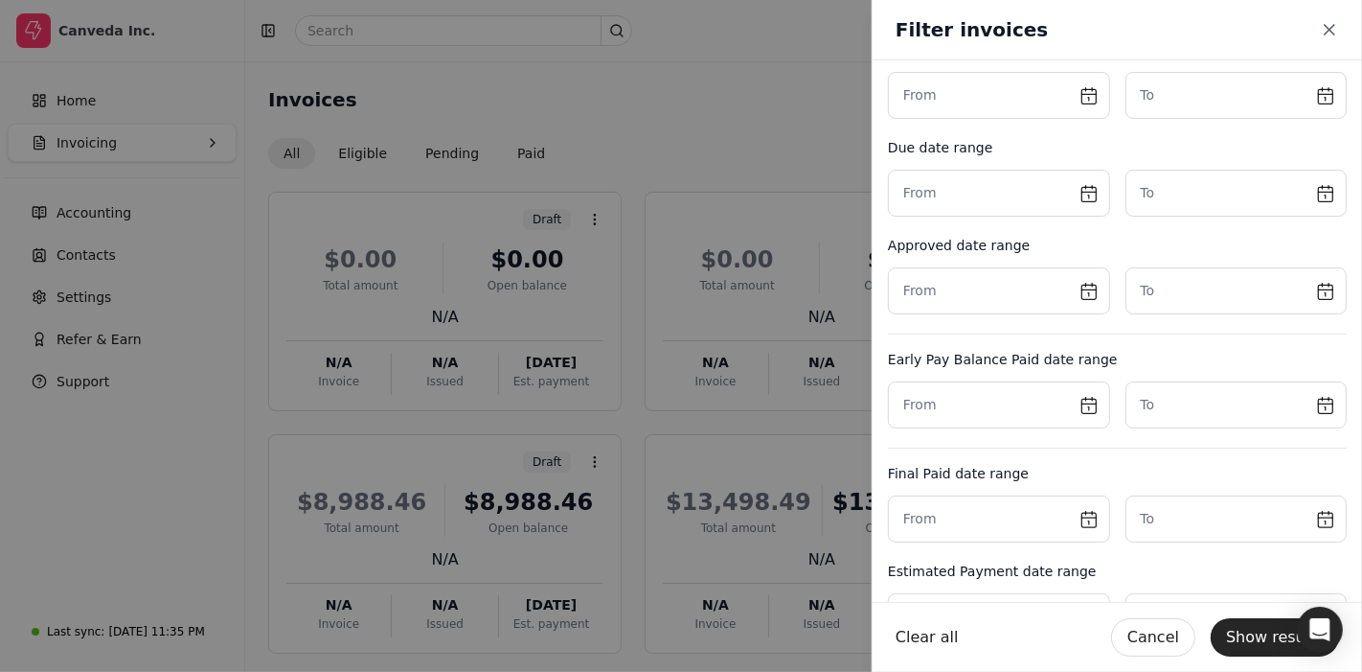
scroll to position [678, 0]
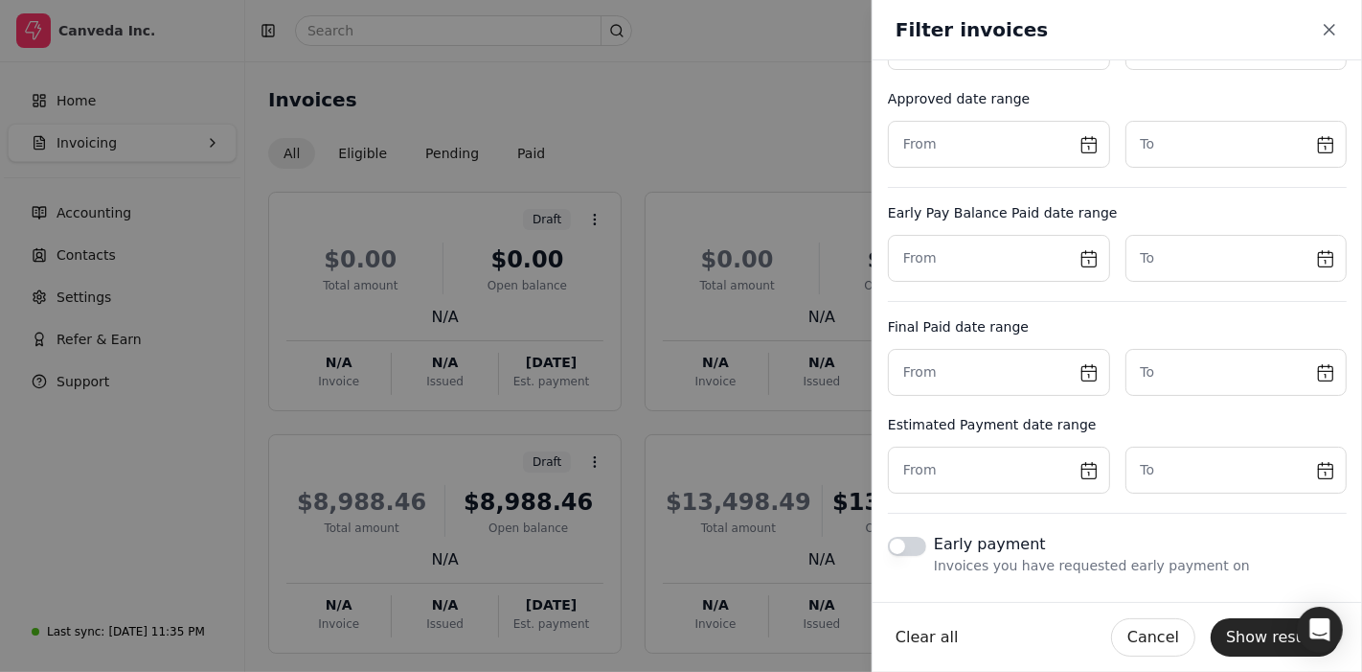
click at [904, 538] on payment "Early payment Invoices you have requested early payment on" at bounding box center [907, 545] width 38 height 19
click at [1225, 604] on button "Show results" at bounding box center [1275, 637] width 128 height 38
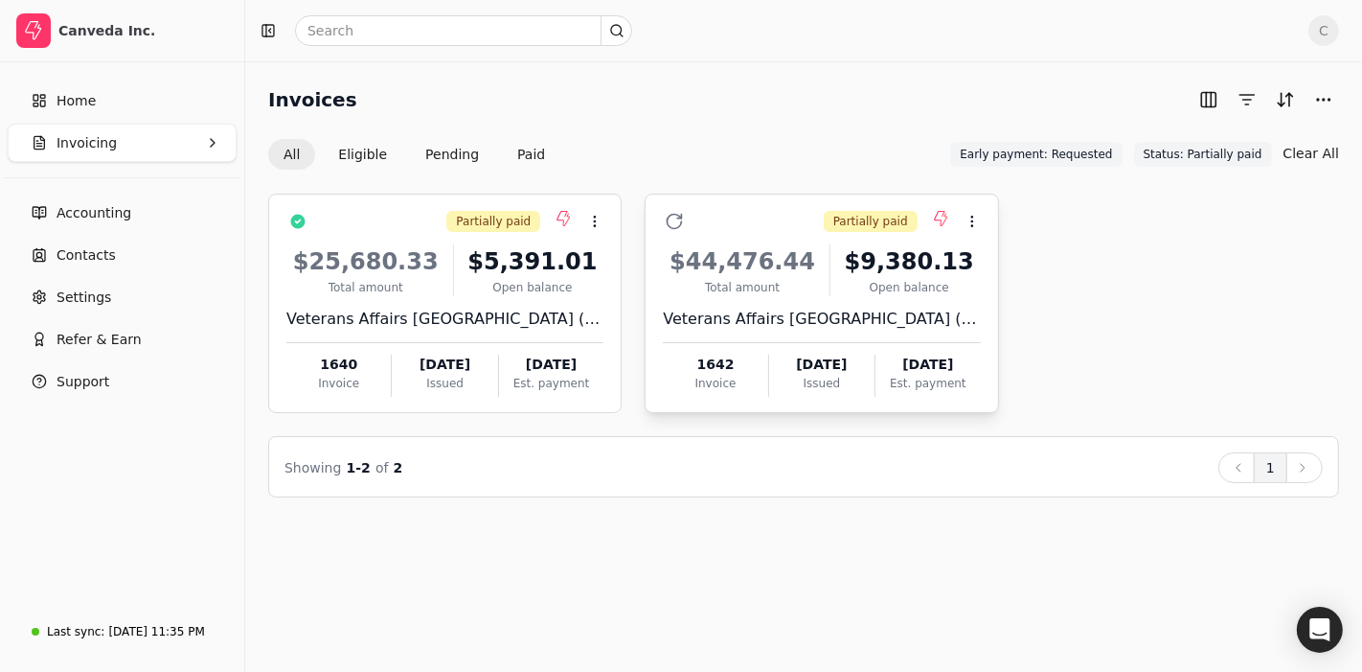
click at [747, 254] on div "$44,476.44" at bounding box center [742, 261] width 159 height 34
click at [1001, 314] on span "Settle" at bounding box center [1004, 313] width 39 height 20
